Goal: Information Seeking & Learning: Learn about a topic

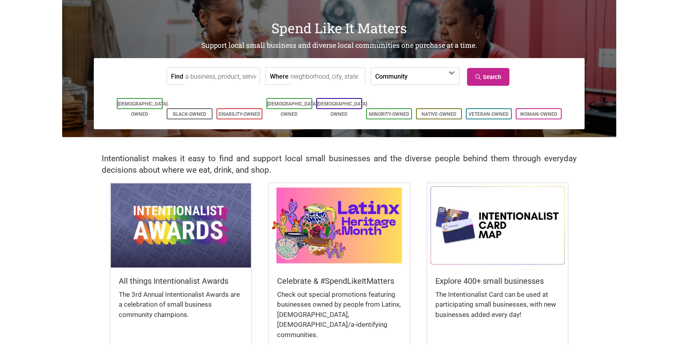
scroll to position [57, 0]
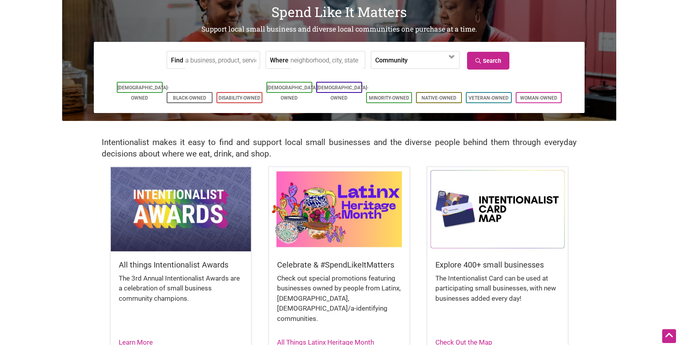
click at [341, 59] on input "Where" at bounding box center [326, 60] width 72 height 18
type input "richmond va"
click at [416, 56] on span at bounding box center [430, 60] width 34 height 13
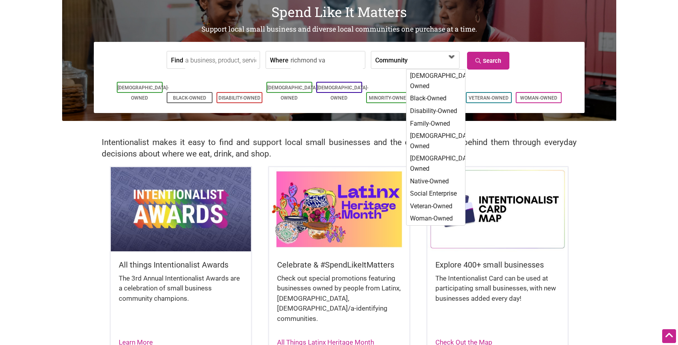
click at [416, 56] on span at bounding box center [430, 60] width 34 height 13
click at [503, 60] on link "Search" at bounding box center [488, 61] width 42 height 18
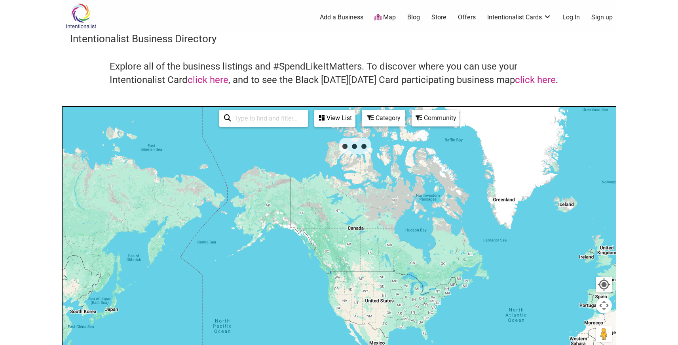
click at [313, 66] on h4 "Explore all of the business listings and #SpendLikeItMatters. To discover where…" at bounding box center [339, 73] width 459 height 27
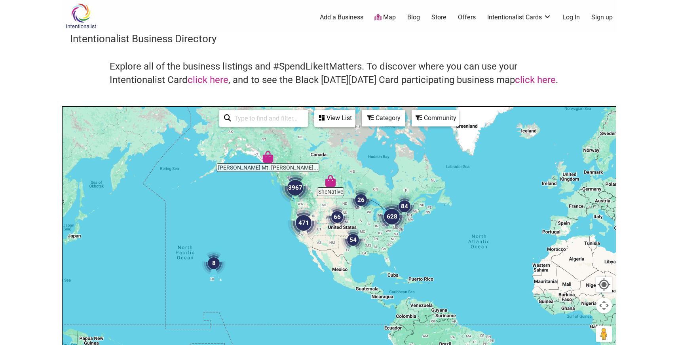
drag, startPoint x: 473, startPoint y: 274, endPoint x: 426, endPoint y: 191, distance: 95.3
click at [426, 192] on div at bounding box center [339, 261] width 553 height 308
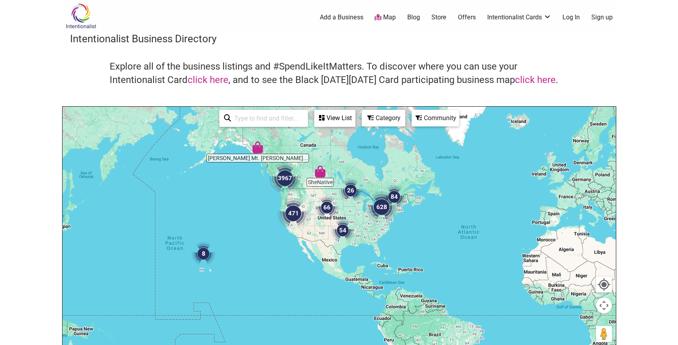
click at [390, 229] on div at bounding box center [339, 261] width 553 height 308
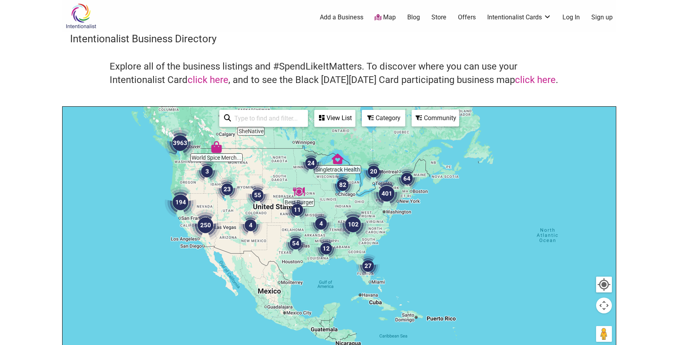
click at [390, 229] on div at bounding box center [339, 261] width 553 height 308
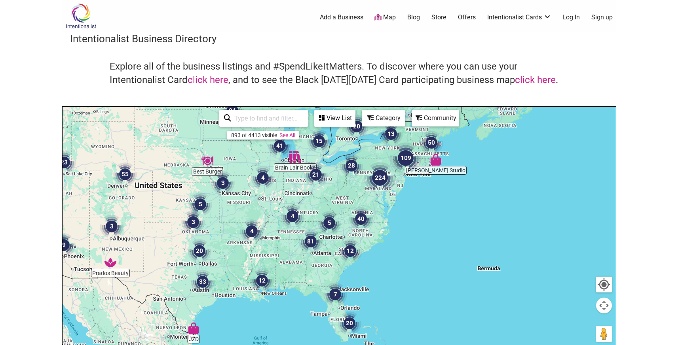
click at [381, 226] on div at bounding box center [339, 261] width 553 height 308
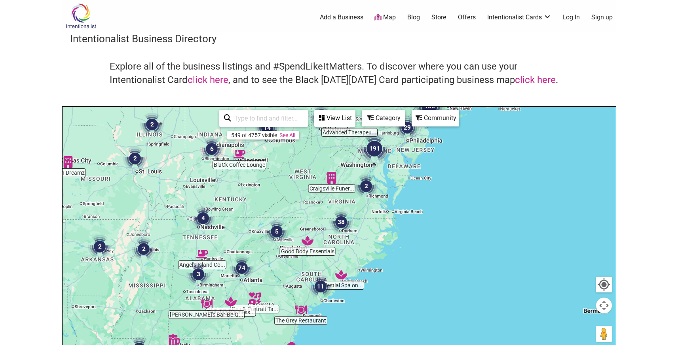
click at [357, 207] on div at bounding box center [339, 261] width 553 height 308
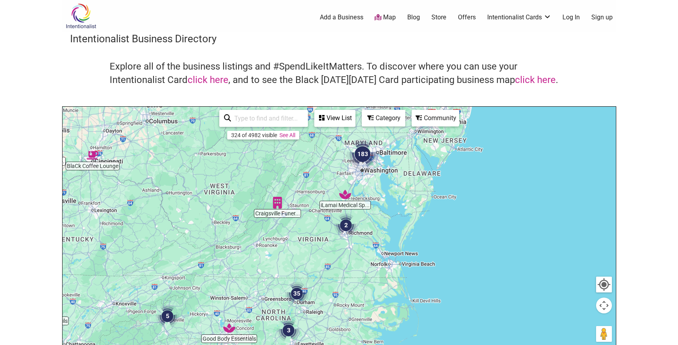
drag, startPoint x: 395, startPoint y: 198, endPoint x: 366, endPoint y: 247, distance: 57.1
click at [366, 247] on div at bounding box center [339, 261] width 553 height 308
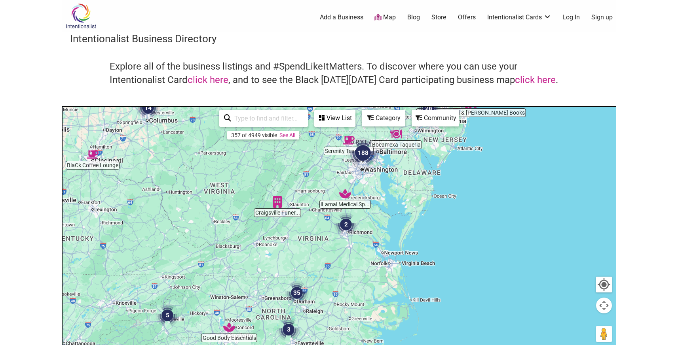
click at [351, 243] on div at bounding box center [339, 261] width 553 height 308
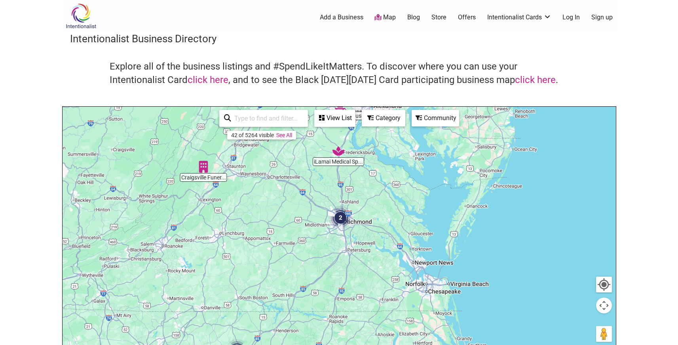
click at [347, 235] on div at bounding box center [339, 261] width 553 height 308
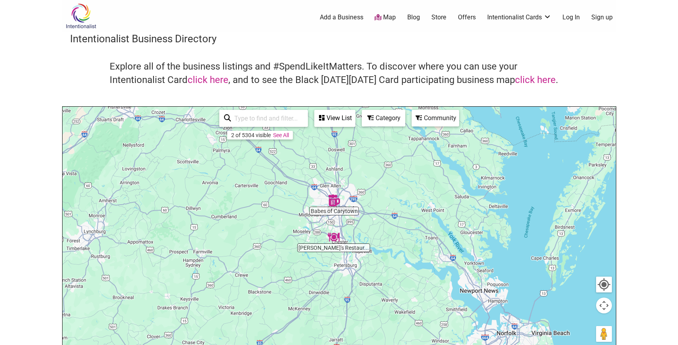
click at [340, 184] on div at bounding box center [339, 261] width 553 height 308
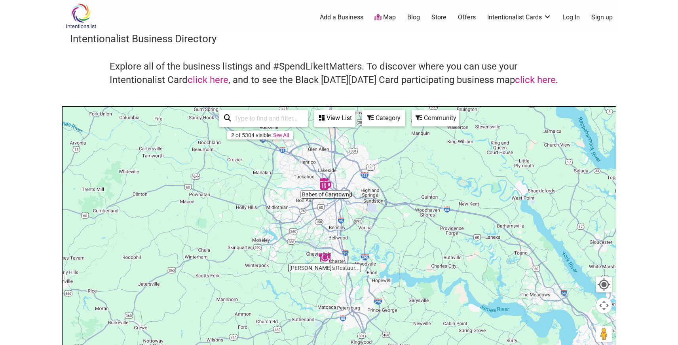
drag, startPoint x: 342, startPoint y: 194, endPoint x: 341, endPoint y: 154, distance: 40.4
click at [341, 154] on div at bounding box center [339, 261] width 553 height 308
click at [281, 133] on link "See All" at bounding box center [281, 135] width 16 height 6
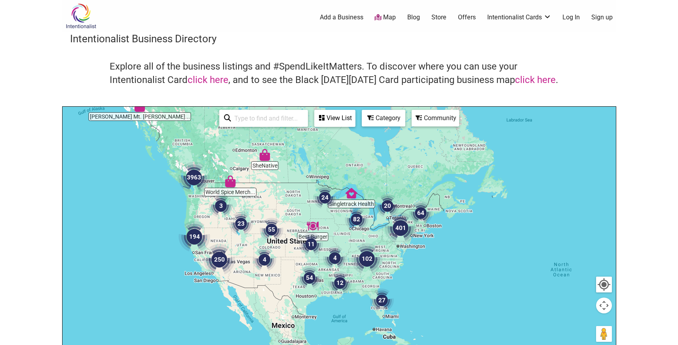
drag, startPoint x: 403, startPoint y: 235, endPoint x: 285, endPoint y: 202, distance: 122.9
click at [285, 202] on div at bounding box center [339, 261] width 553 height 308
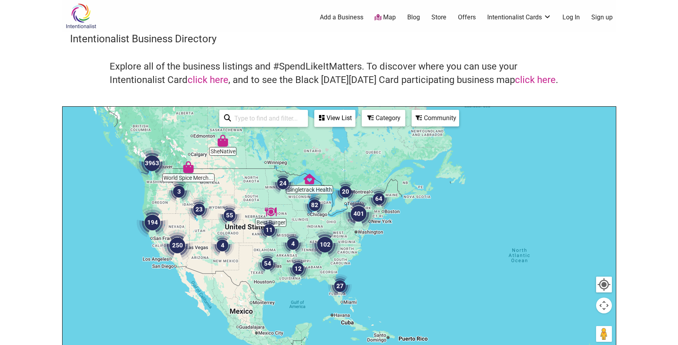
click at [353, 237] on div at bounding box center [339, 261] width 553 height 308
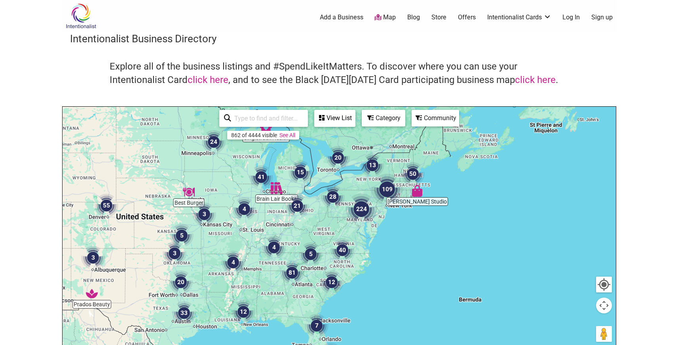
click at [348, 241] on img "40" at bounding box center [342, 251] width 24 height 24
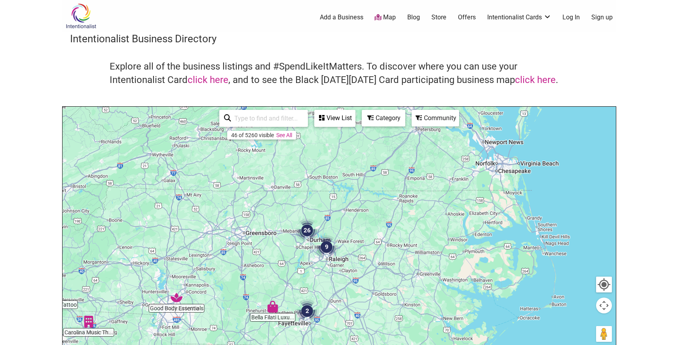
click at [321, 238] on img "9" at bounding box center [327, 247] width 24 height 24
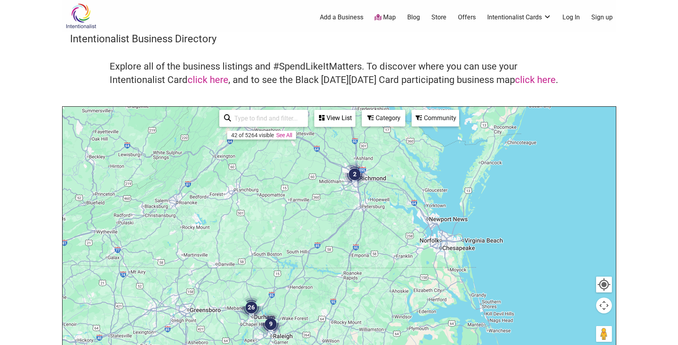
drag, startPoint x: 361, startPoint y: 182, endPoint x: 307, endPoint y: 258, distance: 92.9
click at [307, 258] on div "To navigate, press the arrow keys." at bounding box center [339, 261] width 553 height 308
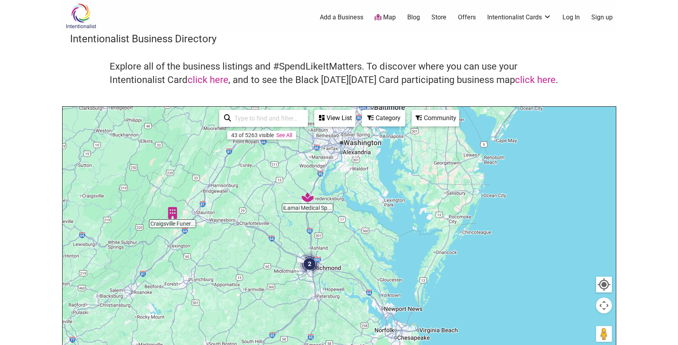
drag, startPoint x: 372, startPoint y: 187, endPoint x: 334, endPoint y: 266, distance: 87.3
click at [334, 266] on div "To navigate, press the arrow keys." at bounding box center [339, 261] width 553 height 308
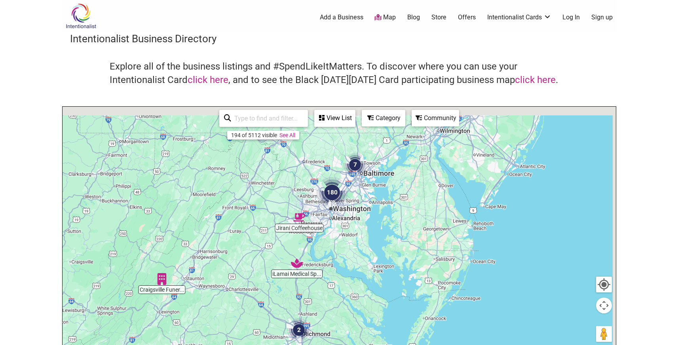
drag, startPoint x: 365, startPoint y: 201, endPoint x: 356, endPoint y: 272, distance: 71.5
click at [356, 273] on div "To navigate, press the arrow keys." at bounding box center [339, 261] width 553 height 308
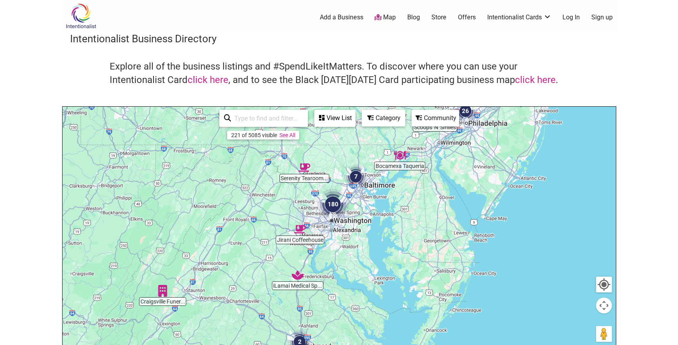
click at [355, 232] on div "To navigate, press the arrow keys." at bounding box center [339, 261] width 553 height 308
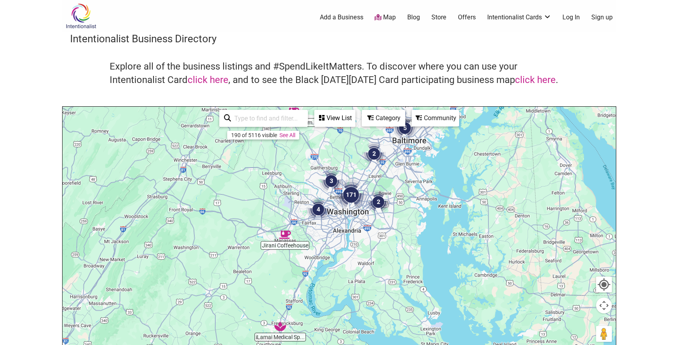
drag, startPoint x: 337, startPoint y: 221, endPoint x: 349, endPoint y: 227, distance: 13.3
click at [375, 223] on div "To navigate, press the arrow keys." at bounding box center [339, 261] width 553 height 308
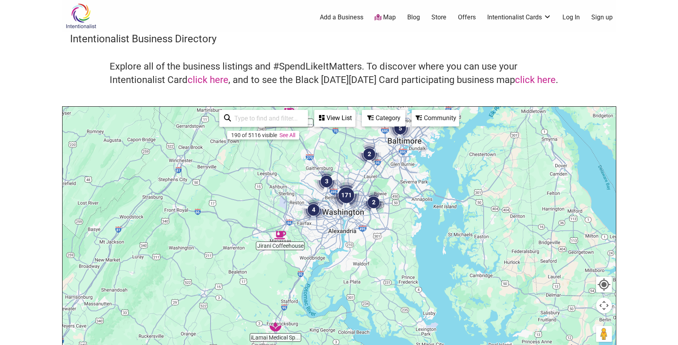
click at [335, 227] on div "To navigate, press the arrow keys." at bounding box center [339, 261] width 553 height 308
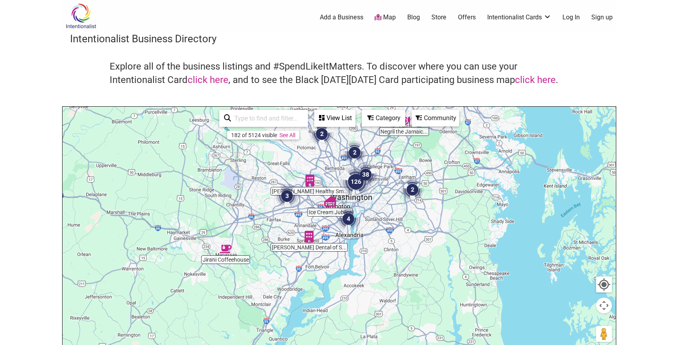
click at [292, 220] on div "To navigate, press the arrow keys." at bounding box center [339, 261] width 553 height 308
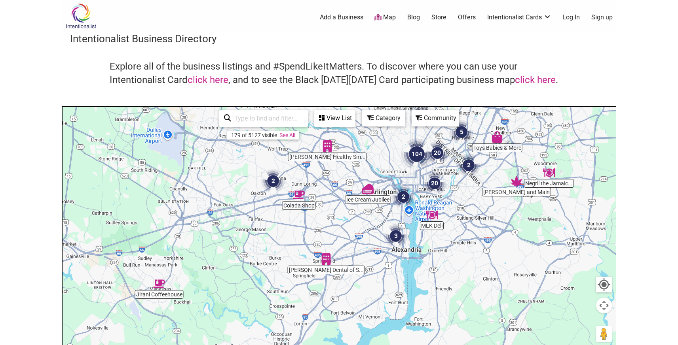
click at [249, 181] on div "To navigate, press the arrow keys." at bounding box center [339, 261] width 553 height 308
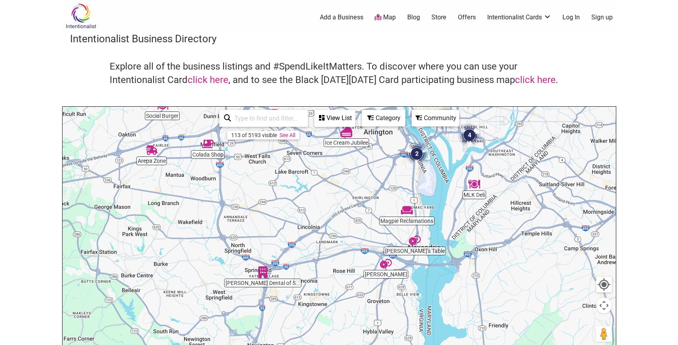
drag, startPoint x: 365, startPoint y: 243, endPoint x: 224, endPoint y: 171, distance: 158.2
click at [224, 171] on div "To navigate, press the arrow keys." at bounding box center [339, 261] width 553 height 308
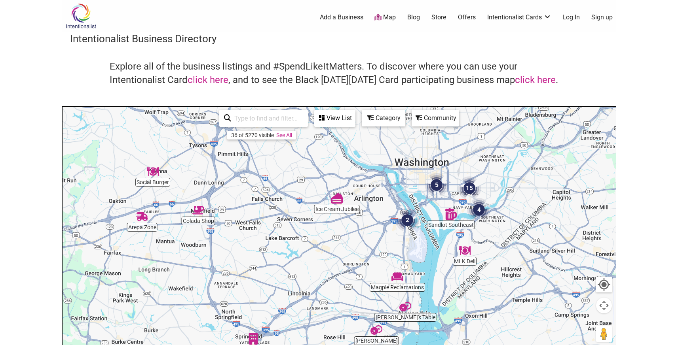
drag, startPoint x: 320, startPoint y: 233, endPoint x: 315, endPoint y: 285, distance: 52.1
click at [315, 285] on div "To navigate, press the arrow keys." at bounding box center [339, 261] width 553 height 308
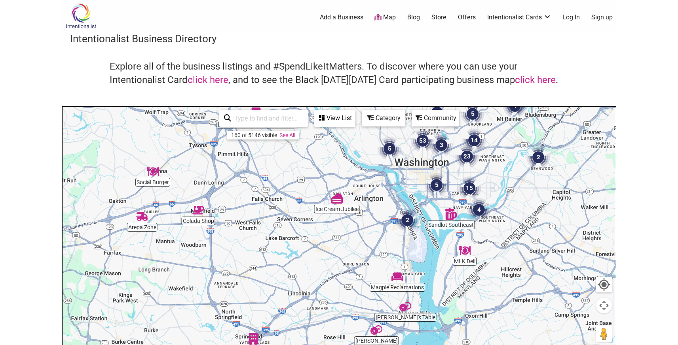
click at [412, 239] on div "To navigate, press the arrow keys." at bounding box center [339, 261] width 553 height 308
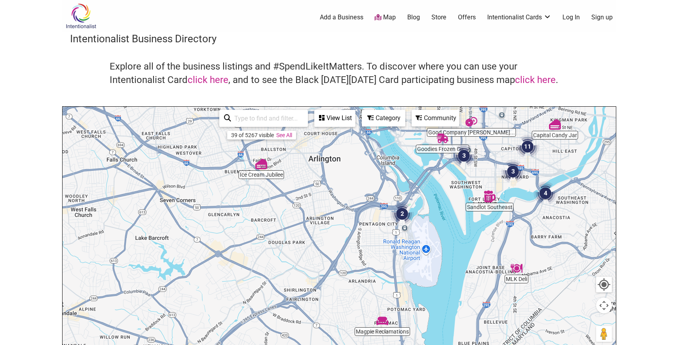
click at [419, 215] on div "To navigate, press the arrow keys." at bounding box center [339, 261] width 553 height 308
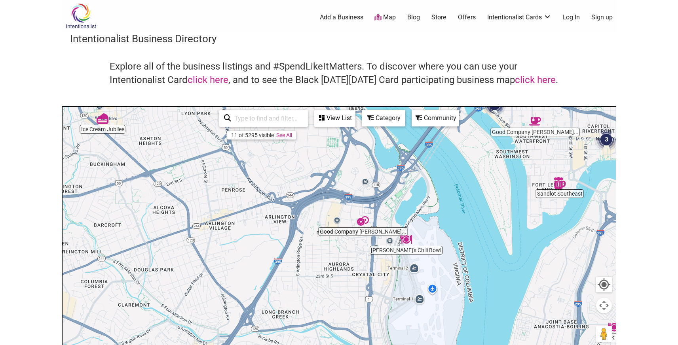
click at [643, 127] on body "× Menu 0 Add a Business Map Blog Store Offers Intentionalist Cards Buy Black Ca…" at bounding box center [339, 172] width 678 height 345
click at [390, 19] on link "Map" at bounding box center [384, 17] width 21 height 9
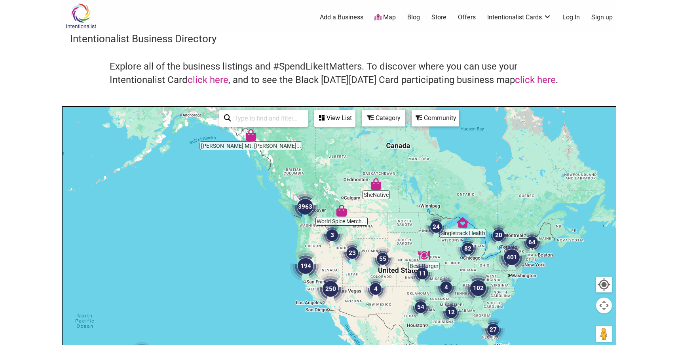
click at [437, 17] on link "Store" at bounding box center [438, 17] width 15 height 9
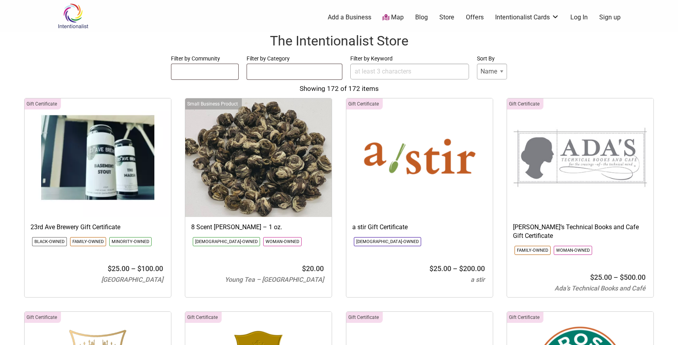
select select
click at [436, 65] on input "Filter by Keyword" at bounding box center [409, 72] width 119 height 16
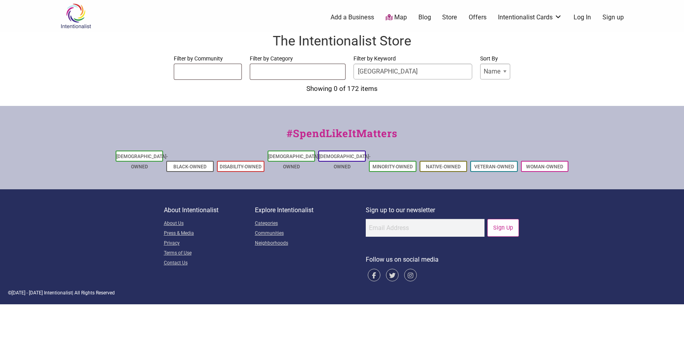
click at [431, 72] on input "richmond" at bounding box center [412, 72] width 119 height 16
type input "richmond"
click at [69, 16] on img at bounding box center [76, 16] width 38 height 26
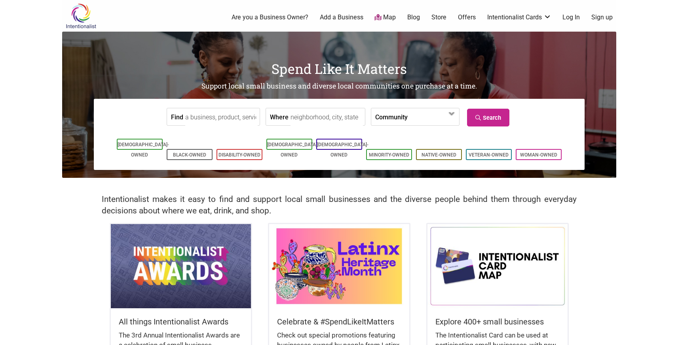
click at [334, 116] on input "Where" at bounding box center [326, 117] width 72 height 18
type input "richmond, va"
click at [496, 118] on link "Search" at bounding box center [488, 118] width 42 height 18
click at [313, 120] on input "richmond, va" at bounding box center [326, 117] width 72 height 18
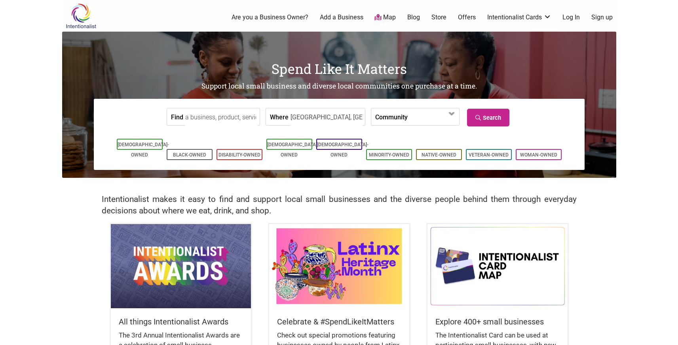
click at [313, 120] on input "richmond, va" at bounding box center [326, 117] width 72 height 18
click at [448, 201] on h2 "Intentionalist makes it easy to find and support local small businesses and the…" at bounding box center [339, 205] width 475 height 23
click at [288, 144] on link "[DEMOGRAPHIC_DATA]-Owned" at bounding box center [292, 150] width 51 height 16
